Goal: Information Seeking & Learning: Learn about a topic

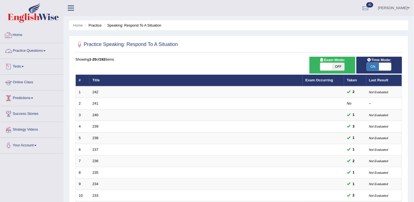
click at [24, 56] on link "Practice Questions" at bounding box center [31, 50] width 63 height 14
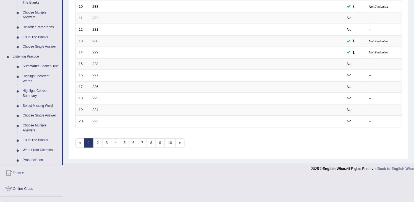
scroll to position [215, 0]
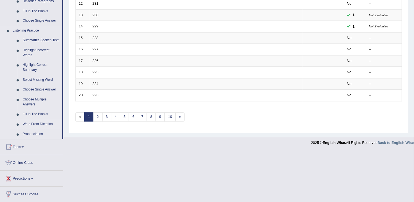
click at [24, 122] on link "Write From Dictation" at bounding box center [41, 125] width 42 height 10
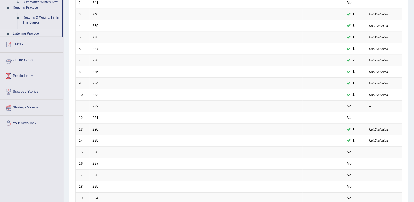
scroll to position [70, 0]
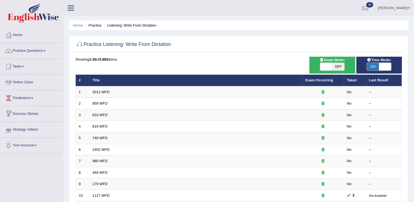
click at [339, 64] on span "OFF" at bounding box center [339, 67] width 12 height 8
checkbox input "true"
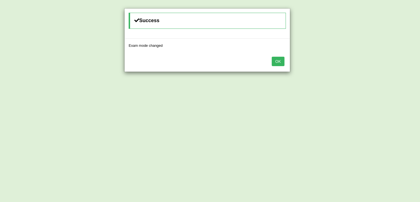
click at [278, 60] on button "OK" at bounding box center [278, 61] width 13 height 9
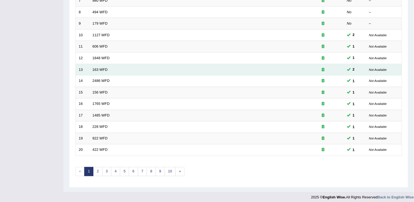
scroll to position [164, 0]
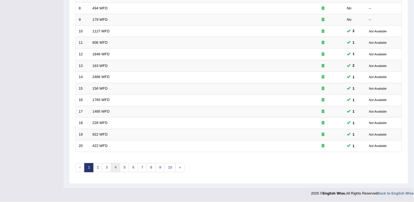
click at [114, 168] on link "4" at bounding box center [115, 167] width 9 height 9
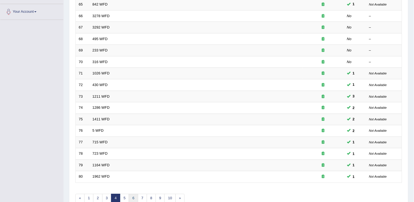
click at [136, 198] on link "6" at bounding box center [133, 198] width 9 height 9
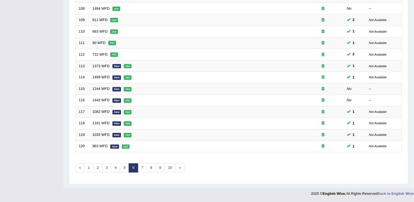
scroll to position [164, 0]
click at [152, 167] on link "8" at bounding box center [151, 167] width 9 height 9
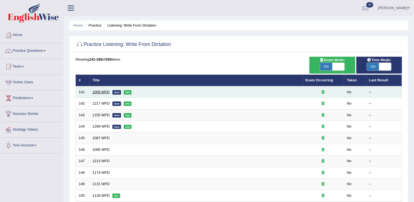
click at [103, 90] on link "1059 WFD" at bounding box center [101, 92] width 17 height 4
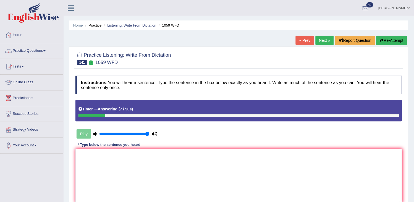
click at [387, 40] on button "Re-Attempt" at bounding box center [392, 40] width 31 height 9
click at [232, 176] on textarea at bounding box center [239, 176] width 327 height 54
type textarea "p"
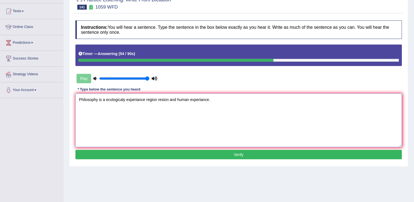
scroll to position [61, 0]
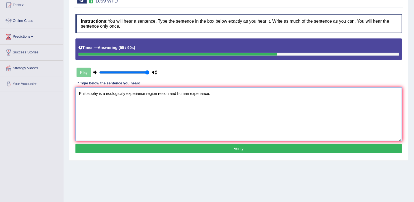
type textarea "Philosophy is a ecologicaly experiance region resion and human experiance."
click at [233, 156] on div "Instructions: You will hear a sentence. Type the sentence in the box below exac…" at bounding box center [239, 85] width 330 height 146
click at [242, 146] on button "Verify" at bounding box center [239, 148] width 327 height 9
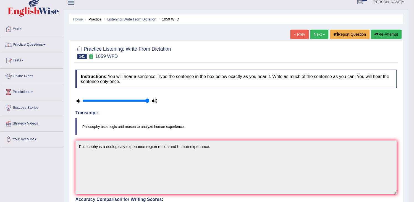
scroll to position [0, 0]
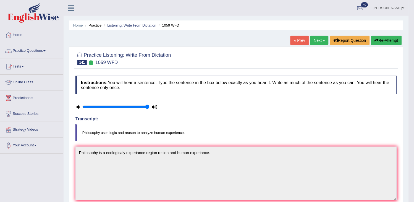
click at [318, 42] on link "Next »" at bounding box center [320, 40] width 18 height 9
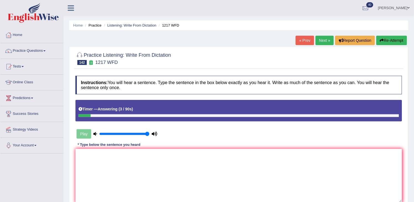
click at [382, 39] on icon "button" at bounding box center [382, 40] width 4 height 4
click at [263, 170] on textarea at bounding box center [239, 176] width 327 height 54
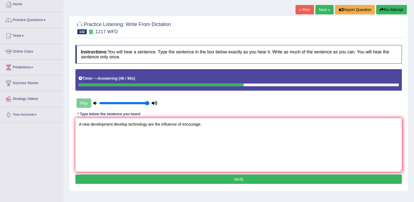
scroll to position [61, 0]
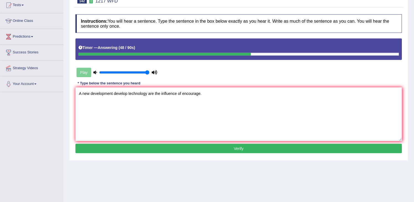
type textarea "A new development develop technology are the influence of encourage."
click at [186, 151] on button "Verify" at bounding box center [239, 148] width 327 height 9
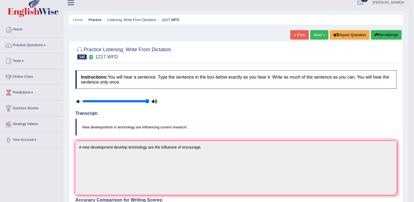
scroll to position [0, 0]
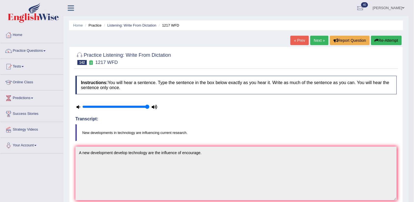
click at [314, 38] on link "Next »" at bounding box center [320, 40] width 18 height 9
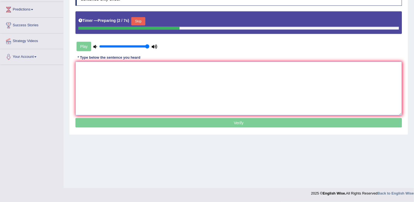
click at [150, 92] on textarea at bounding box center [239, 89] width 327 height 54
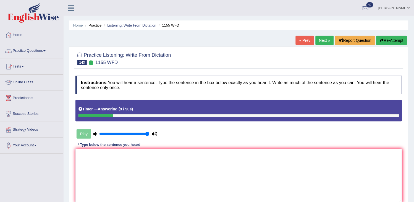
click at [391, 42] on button "Re-Attempt" at bounding box center [392, 40] width 31 height 9
click at [290, 183] on textarea at bounding box center [239, 176] width 327 height 54
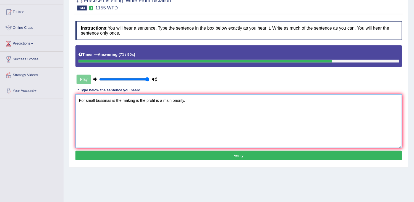
scroll to position [61, 0]
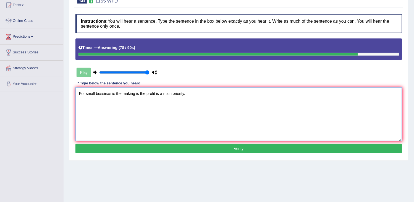
type textarea "For small bussinas is the making is the profit is a main priority."
click at [230, 150] on button "Verify" at bounding box center [239, 148] width 327 height 9
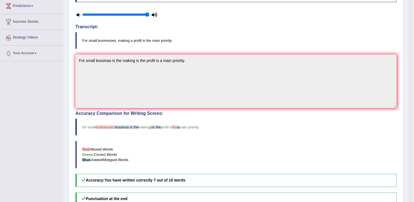
scroll to position [0, 0]
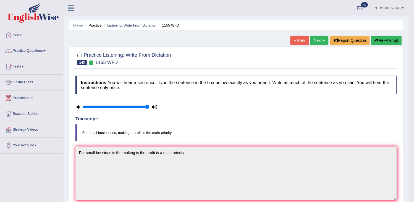
click at [317, 42] on link "Next »" at bounding box center [320, 40] width 18 height 9
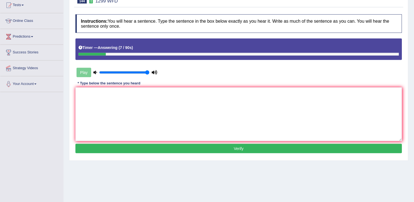
scroll to position [31, 0]
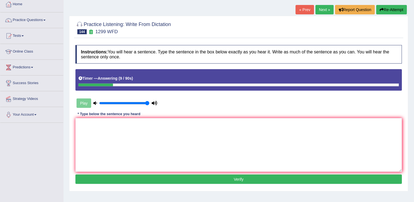
click at [391, 12] on button "Re-Attempt" at bounding box center [392, 9] width 31 height 9
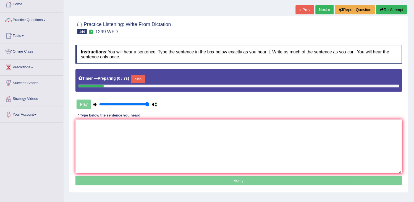
scroll to position [31, 0]
click at [136, 81] on button "Skip" at bounding box center [138, 79] width 14 height 8
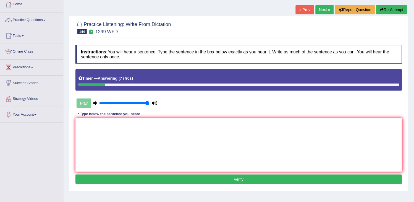
drag, startPoint x: 136, startPoint y: 81, endPoint x: 269, endPoint y: 44, distance: 137.4
click at [269, 44] on div "Instructions: You will hear a sentence. Type the sentence in the box below exac…" at bounding box center [239, 115] width 330 height 146
click at [390, 14] on button "Re-Attempt" at bounding box center [392, 9] width 31 height 9
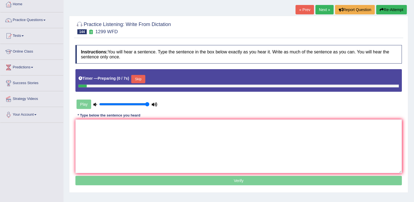
scroll to position [31, 0]
click at [140, 79] on button "Skip" at bounding box center [138, 79] width 14 height 8
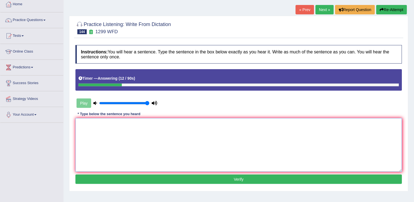
click at [105, 145] on textarea at bounding box center [239, 145] width 327 height 54
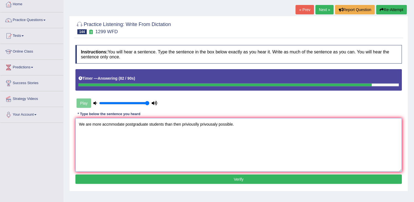
type textarea "We are more accmmodate postgraduate students than then priviouslly privousaly p…"
click at [142, 176] on button "Verify" at bounding box center [239, 179] width 327 height 9
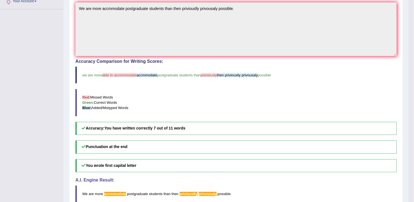
scroll to position [0, 0]
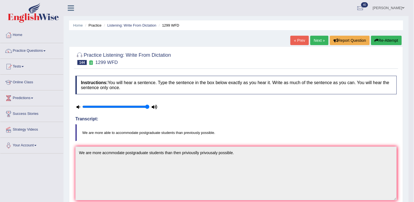
click at [316, 41] on link "Next »" at bounding box center [320, 40] width 18 height 9
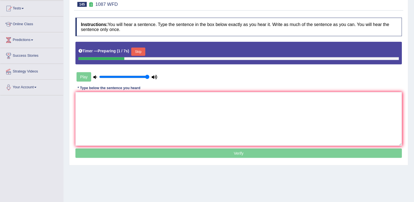
scroll to position [61, 0]
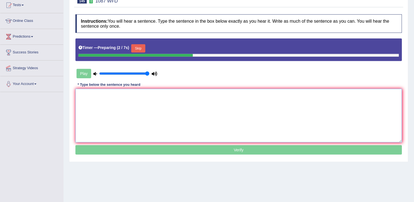
click at [87, 100] on textarea at bounding box center [239, 116] width 327 height 54
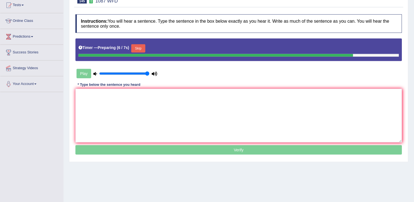
click at [144, 49] on button "Skip" at bounding box center [138, 48] width 14 height 8
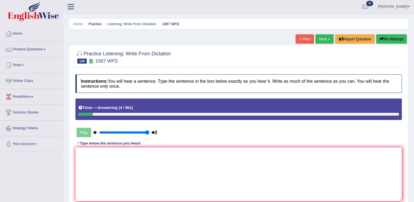
scroll to position [0, 0]
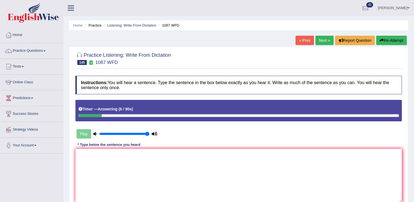
click at [398, 38] on button "Re-Attempt" at bounding box center [392, 40] width 31 height 9
click at [237, 176] on textarea at bounding box center [239, 176] width 327 height 54
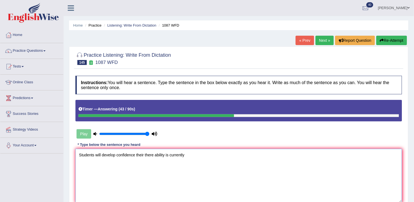
click at [237, 176] on textarea "Students will develop confidence their there ability is currently" at bounding box center [239, 176] width 327 height 54
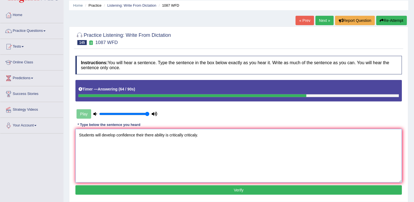
scroll to position [31, 0]
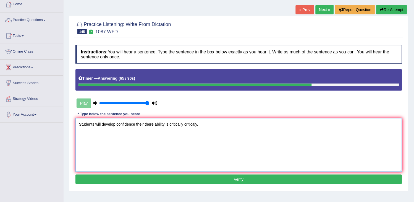
type textarea "Students will develop confidence their there ability is critically criticaly."
click at [216, 186] on div "Instructions: You will hear a sentence. Type the sentence in the box below exac…" at bounding box center [239, 115] width 330 height 146
click at [223, 182] on button "Verify" at bounding box center [239, 179] width 327 height 9
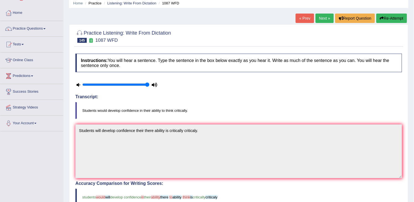
scroll to position [0, 0]
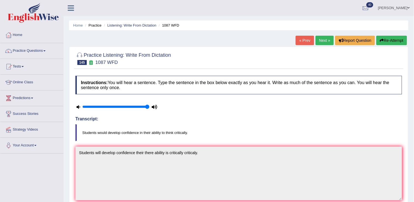
click at [324, 42] on link "Next »" at bounding box center [325, 40] width 18 height 9
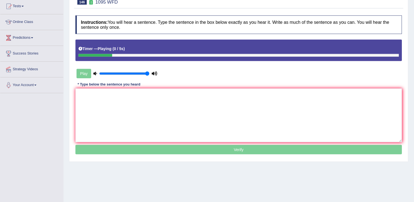
scroll to position [61, 0]
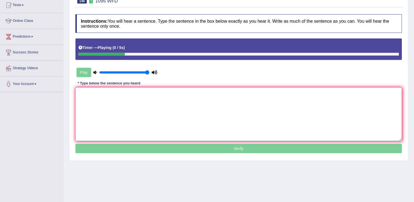
click at [140, 123] on textarea at bounding box center [239, 114] width 327 height 54
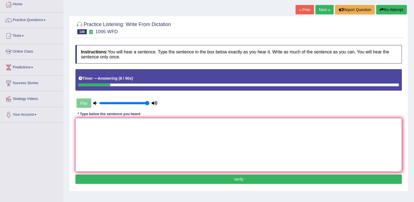
scroll to position [0, 0]
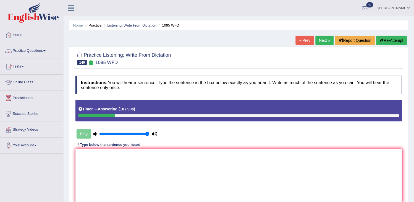
click at [401, 44] on button "Re-Attempt" at bounding box center [392, 40] width 31 height 9
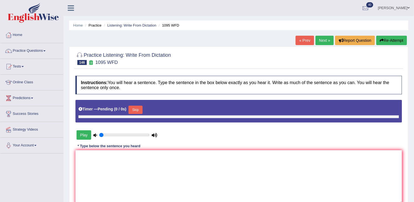
type input "1"
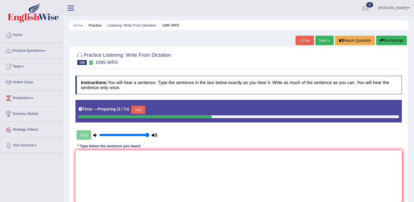
click at [144, 109] on button "Skip" at bounding box center [138, 110] width 14 height 8
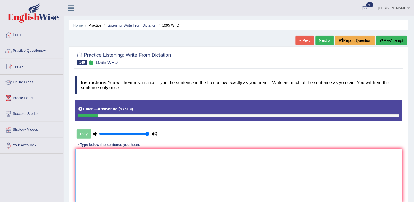
click at [143, 164] on textarea at bounding box center [239, 176] width 327 height 54
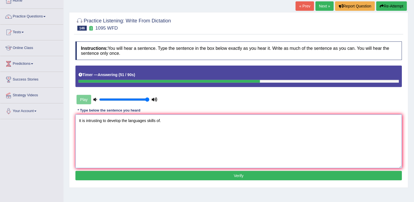
scroll to position [89, 0]
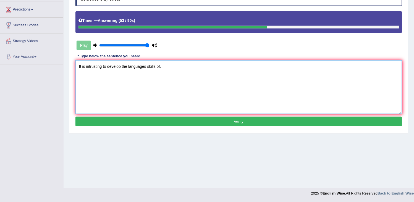
click at [102, 65] on textarea "It is intrusting to develop the languages skills of." at bounding box center [239, 87] width 327 height 54
click at [167, 64] on textarea "It is intrusting interasting to develop the languages skills of." at bounding box center [239, 87] width 327 height 54
type textarea "It is intrusting interasting to develop the languages language skills of."
click at [166, 117] on button "Verify" at bounding box center [239, 121] width 327 height 9
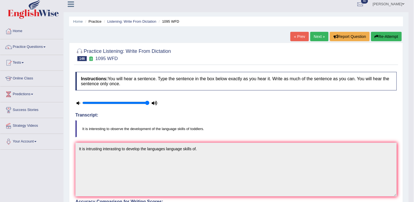
scroll to position [0, 0]
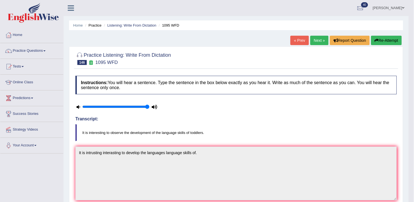
click at [319, 42] on link "Next »" at bounding box center [320, 40] width 18 height 9
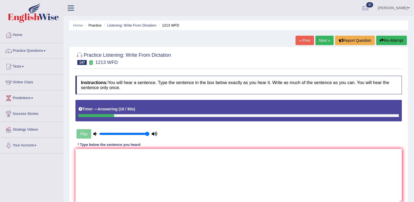
click at [394, 41] on button "Re-Attempt" at bounding box center [392, 40] width 31 height 9
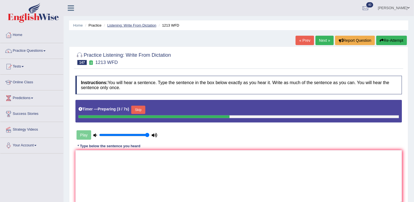
click at [133, 25] on link "Listening: Write From Dictation" at bounding box center [131, 25] width 49 height 4
